Goal: Task Accomplishment & Management: Complete application form

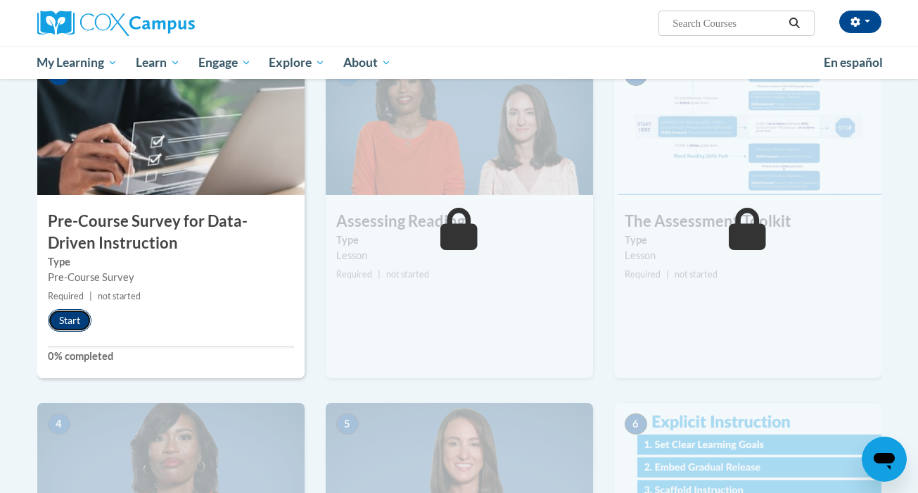
click at [63, 328] on button "Start" at bounding box center [70, 320] width 44 height 23
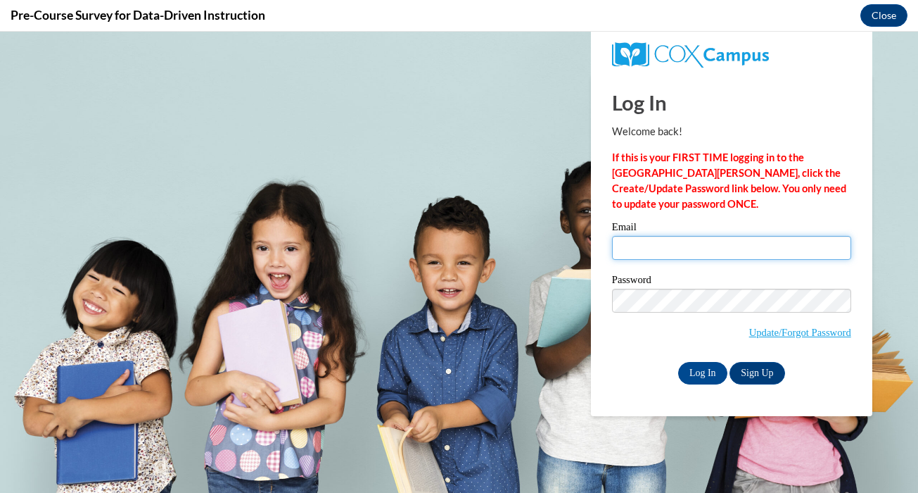
click at [674, 248] on input "Email" at bounding box center [731, 248] width 239 height 24
type input "[EMAIL_ADDRESS][DOMAIN_NAME]"
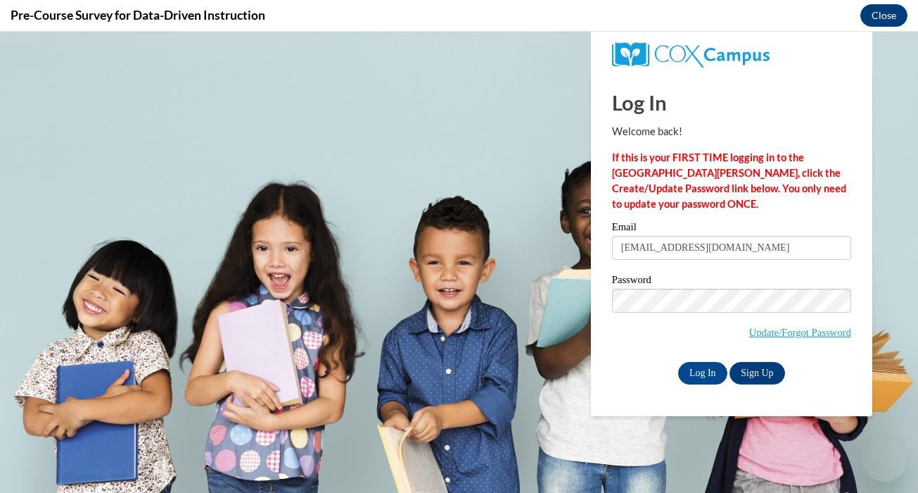
click at [737, 250] on input "[EMAIL_ADDRESS][DOMAIN_NAME]" at bounding box center [731, 248] width 239 height 24
click at [708, 363] on input "Log In" at bounding box center [702, 373] width 49 height 23
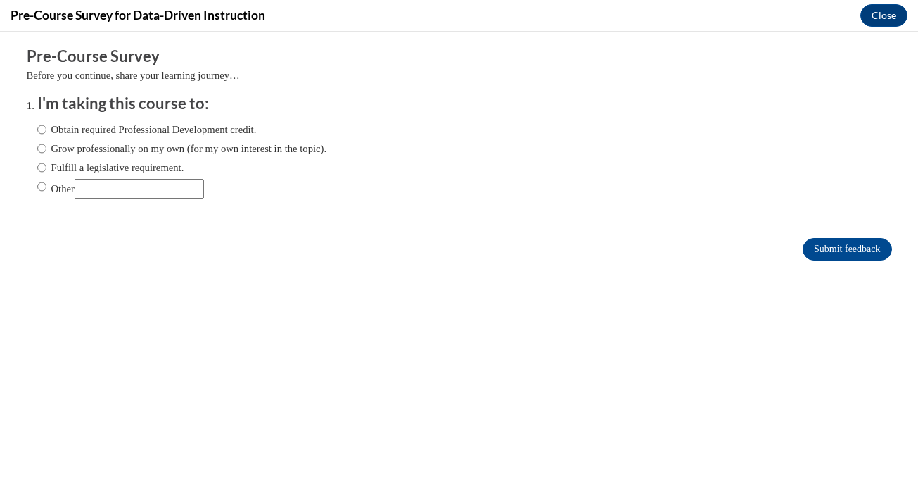
click at [152, 154] on label "Grow professionally on my own (for my own interest in the topic)." at bounding box center [182, 148] width 290 height 15
click at [46, 154] on input "Grow professionally on my own (for my own interest in the topic)." at bounding box center [41, 148] width 9 height 15
radio input "true"
click at [155, 170] on label "Fulfill a legislative requirement." at bounding box center [110, 167] width 147 height 15
click at [46, 170] on input "Fulfill a legislative requirement." at bounding box center [41, 167] width 9 height 15
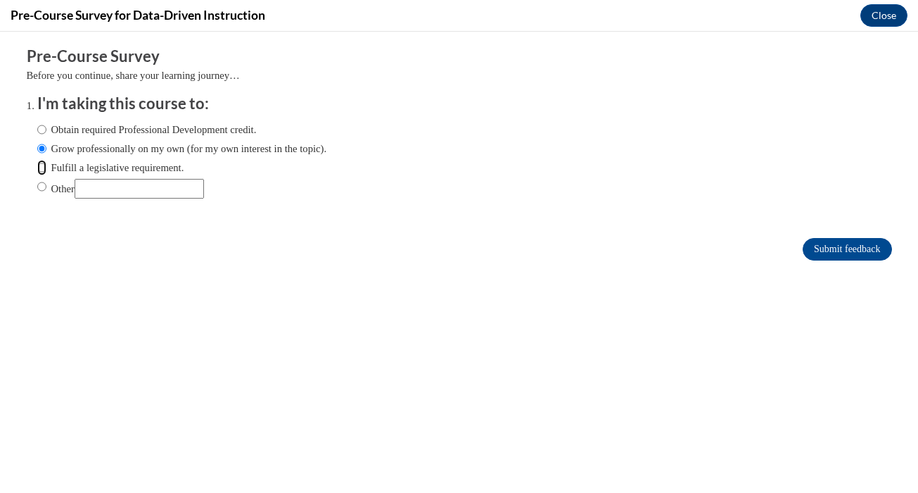
radio input "true"
click at [842, 245] on input "Submit feedback" at bounding box center [847, 249] width 89 height 23
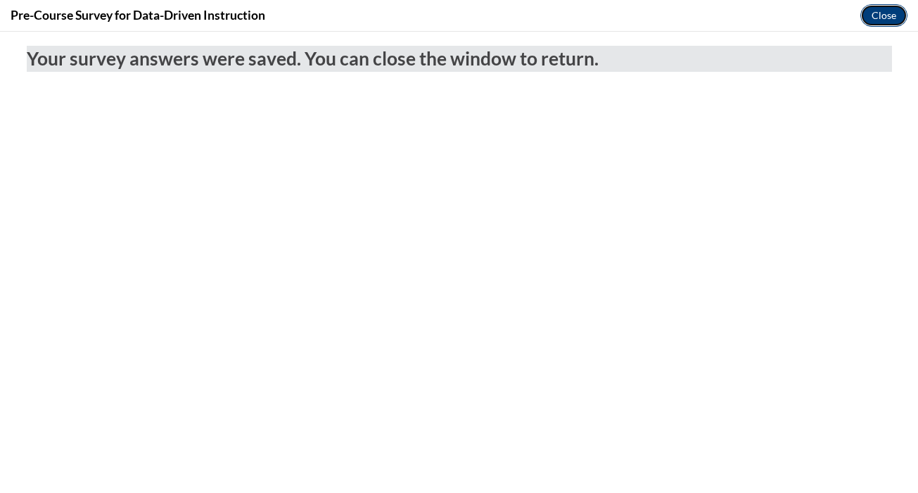
click at [880, 20] on button "Close" at bounding box center [884, 15] width 47 height 23
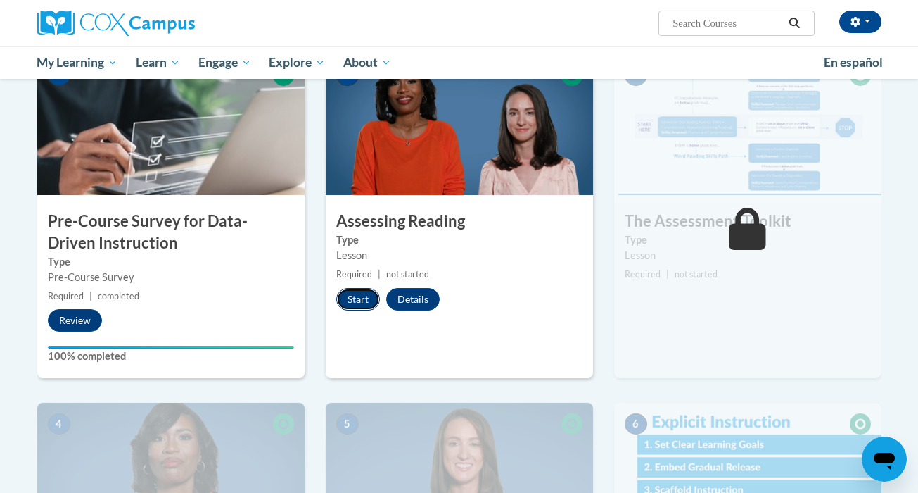
click at [355, 303] on button "Start" at bounding box center [358, 299] width 44 height 23
